Goal: Transaction & Acquisition: Obtain resource

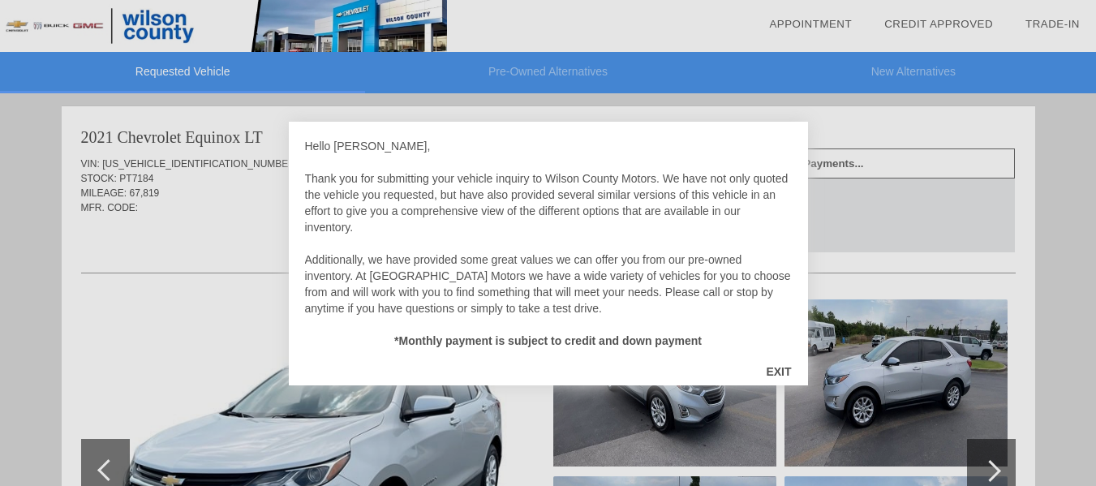
click at [782, 365] on div "EXIT" at bounding box center [778, 371] width 58 height 49
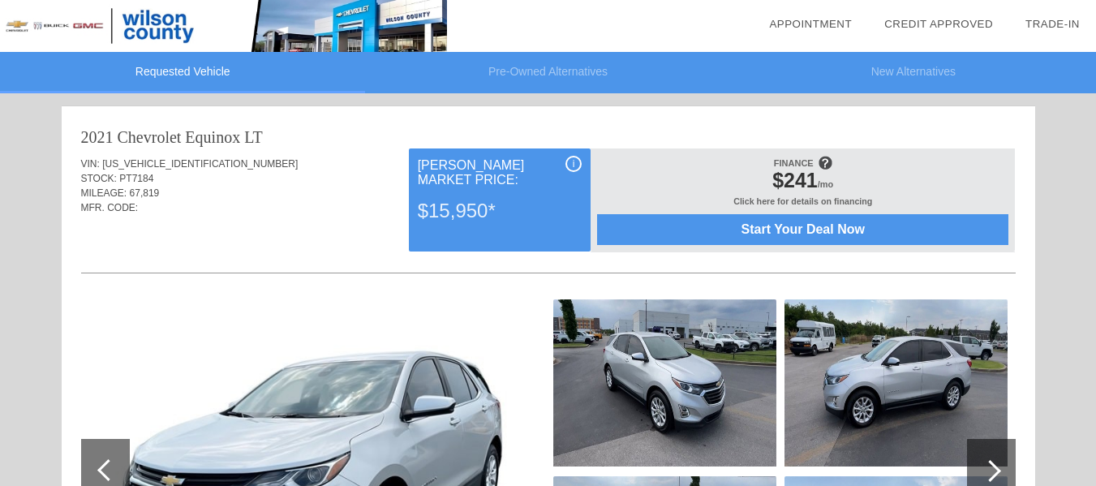
click at [851, 231] on span "Start Your Deal Now" at bounding box center [802, 229] width 371 height 15
click at [844, 229] on span "Start Your Deal Now" at bounding box center [802, 229] width 371 height 15
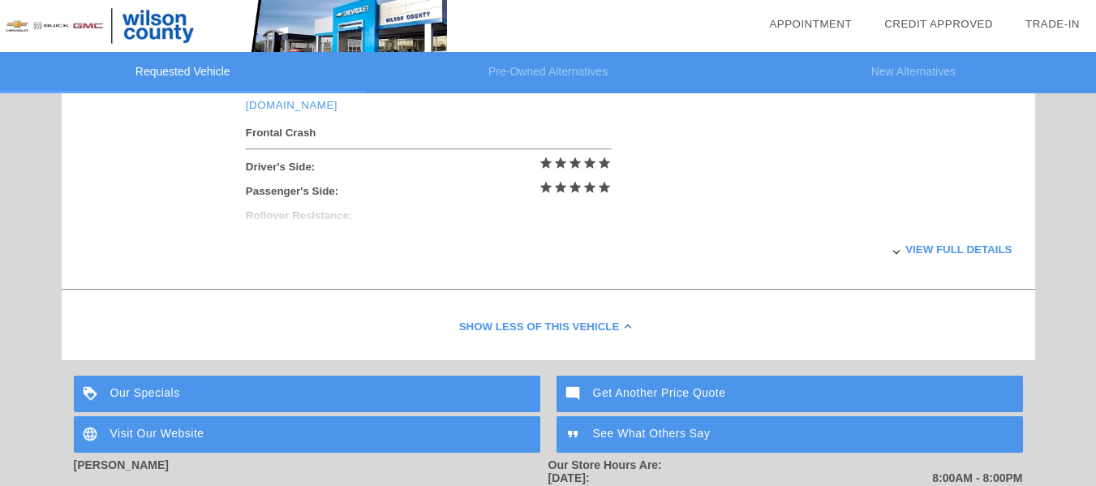
scroll to position [730, 0]
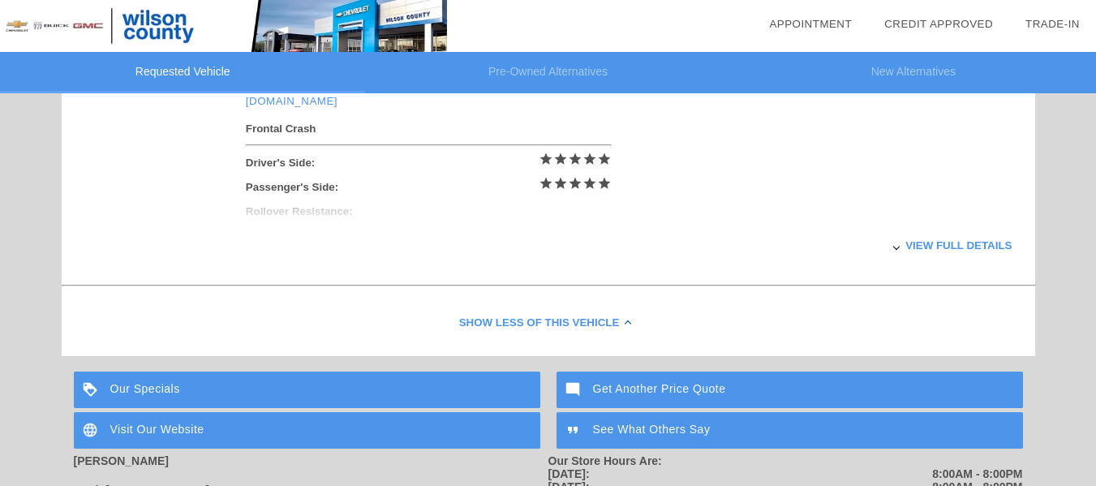
click at [210, 69] on li "Requested Vehicle" at bounding box center [182, 72] width 365 height 41
click at [171, 69] on li "Requested Vehicle" at bounding box center [182, 72] width 365 height 41
click at [585, 324] on div "Show Less of this Vehicle" at bounding box center [548, 323] width 973 height 65
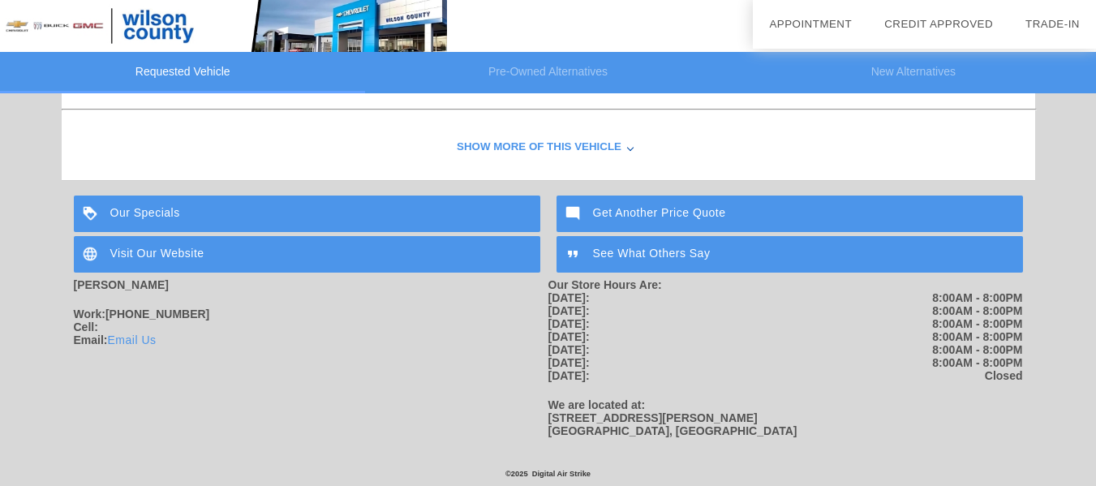
scroll to position [579, 0]
click at [171, 250] on div "Visit Our Website" at bounding box center [307, 254] width 466 height 36
